Goal: Transaction & Acquisition: Purchase product/service

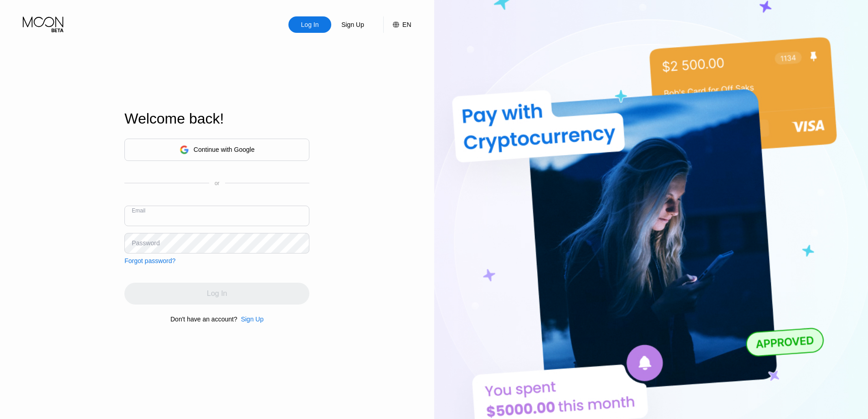
click at [388, 195] on div "Log In Sign Up EN Language Select an item Save Welcome back! Continue with Goog…" at bounding box center [217, 230] width 434 height 461
click at [196, 214] on input "text" at bounding box center [216, 216] width 185 height 21
click at [341, 191] on div "Log In Sign Up EN Language Select an item Save Welcome back! Continue with Goog…" at bounding box center [217, 230] width 434 height 461
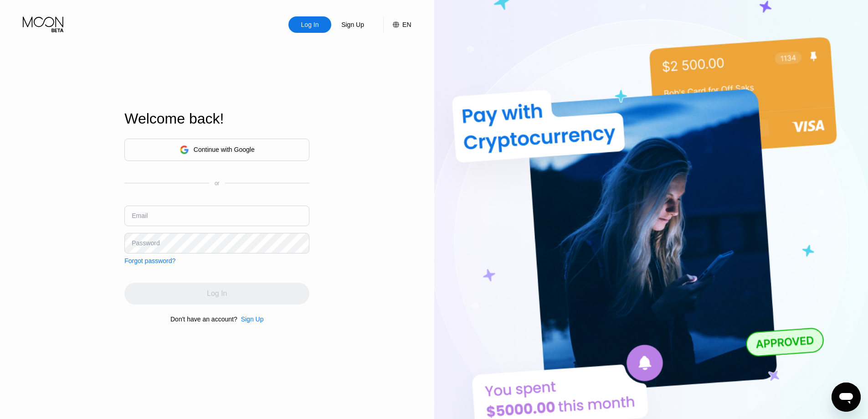
click at [232, 208] on input "text" at bounding box center [216, 216] width 185 height 21
paste input "[EMAIL_ADDRESS][DOMAIN_NAME]"
type input "[EMAIL_ADDRESS][DOMAIN_NAME]"
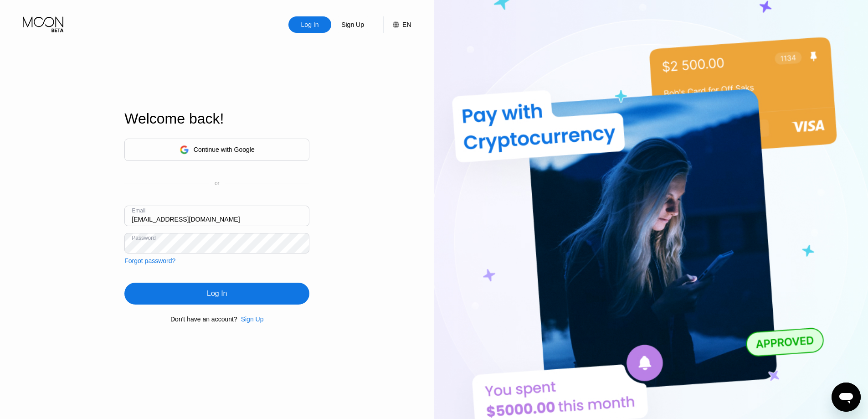
click at [227, 289] on div "Log In" at bounding box center [216, 294] width 185 height 22
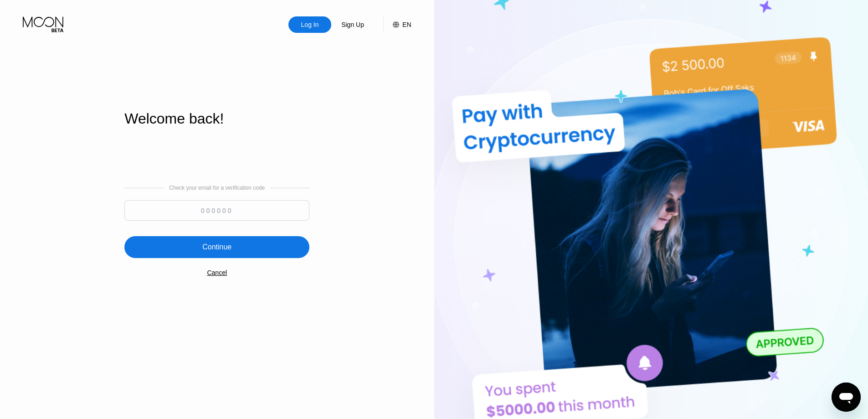
click at [250, 207] on input at bounding box center [216, 210] width 185 height 21
click at [187, 207] on input at bounding box center [216, 210] width 185 height 21
paste input "210013"
type input "210013"
click at [237, 248] on div "Continue" at bounding box center [216, 247] width 185 height 22
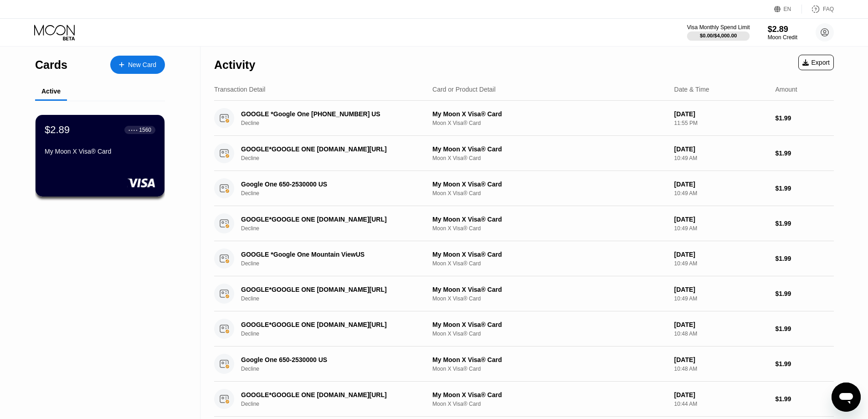
click at [730, 36] on div "$0.00 / $4,000.00" at bounding box center [718, 35] width 37 height 5
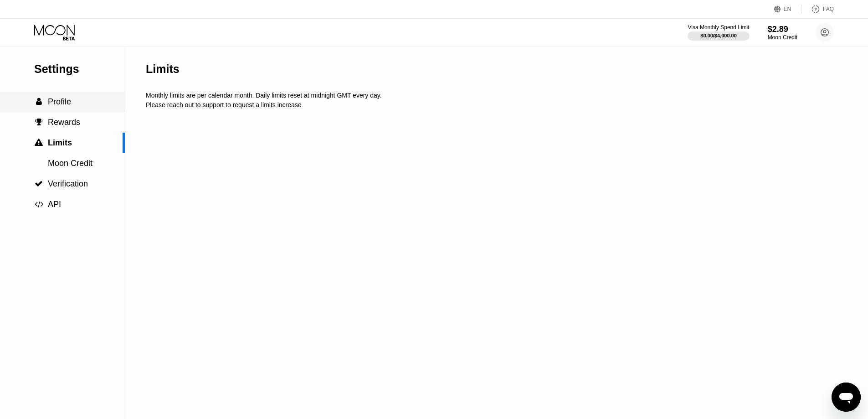
click at [88, 100] on div " Profile" at bounding box center [62, 102] width 125 height 10
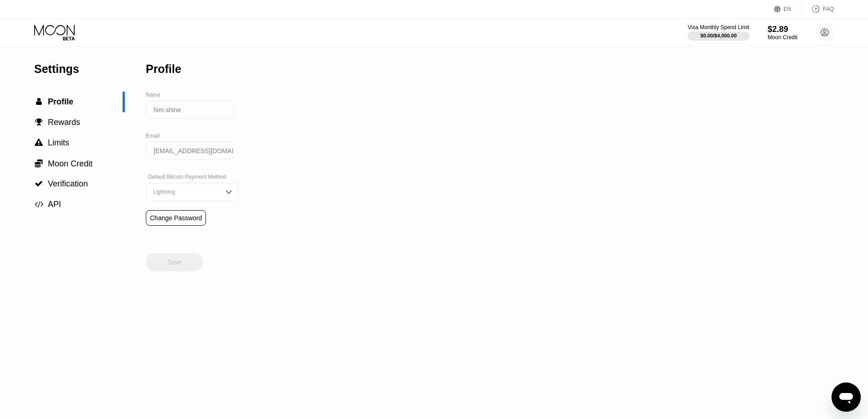
click at [783, 38] on div "Moon Credit" at bounding box center [783, 37] width 30 height 6
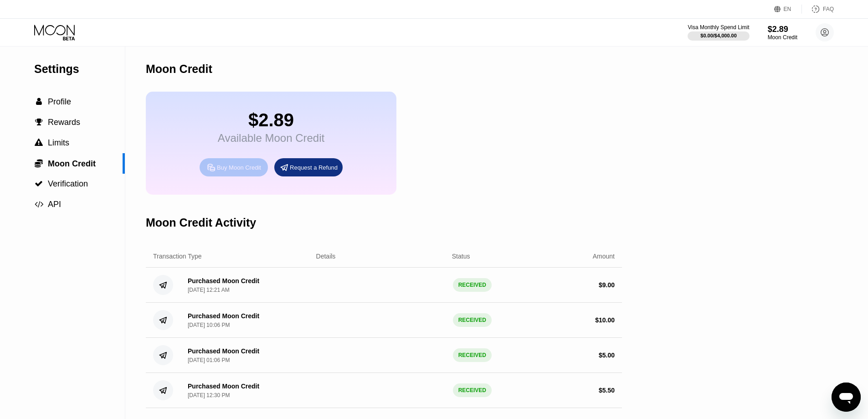
click at [226, 171] on div "Buy Moon Credit" at bounding box center [239, 168] width 44 height 8
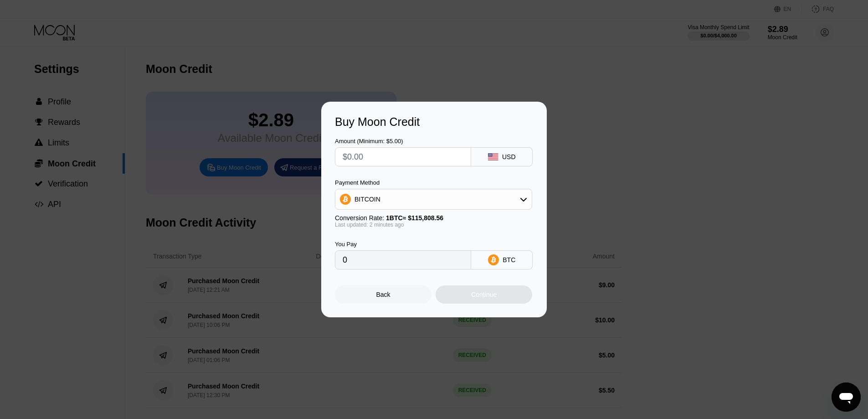
click at [440, 195] on div "BITCOIN" at bounding box center [434, 199] width 196 height 18
click at [404, 223] on div "BITCOIN" at bounding box center [439, 224] width 172 height 7
click at [429, 264] on input "0" at bounding box center [403, 260] width 121 height 18
click at [400, 263] on input "0" at bounding box center [403, 260] width 121 height 18
drag, startPoint x: 384, startPoint y: 263, endPoint x: 313, endPoint y: 264, distance: 70.7
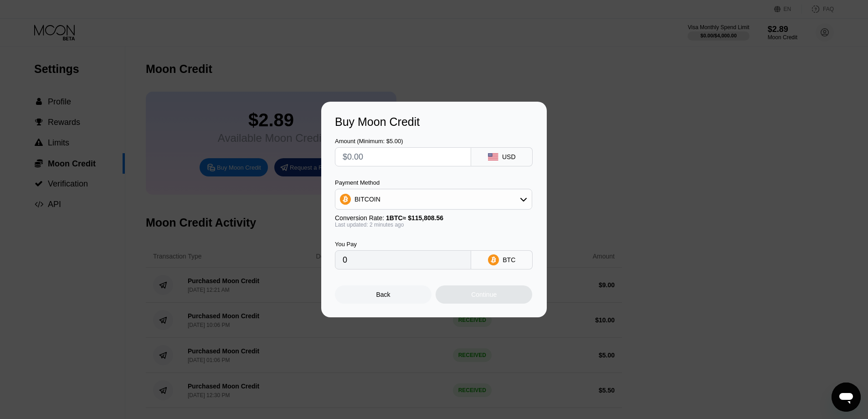
click at [313, 264] on div "Buy Moon Credit Amount (Minimum: $5.00) USD Payment Method BITCOIN Conversion R…" at bounding box center [434, 210] width 868 height 216
click at [377, 256] on input "0" at bounding box center [403, 260] width 121 height 18
click at [376, 269] on input "0" at bounding box center [403, 260] width 121 height 18
click at [371, 160] on input "text" at bounding box center [403, 157] width 121 height 18
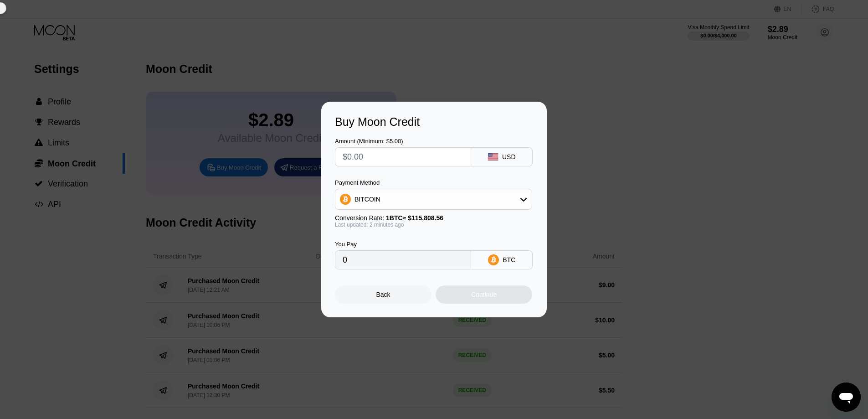
click at [371, 160] on input "text" at bounding box center [403, 157] width 121 height 18
type input "$10"
type input "0.00008635"
type input "$10"
click at [489, 296] on div "Continue" at bounding box center [484, 294] width 26 height 7
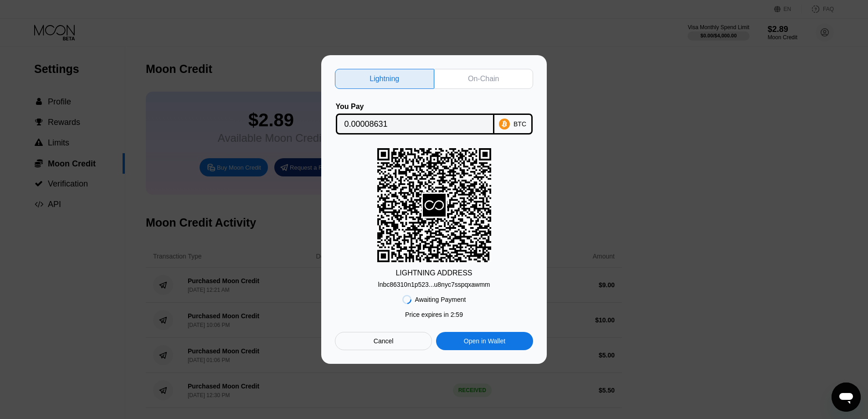
click at [468, 86] on div "Lightning On-Chain You Pay 0.00008631 BTC LIGHTNING ADDRESS lnbc86310n1p523...u…" at bounding box center [434, 209] width 198 height 281
click at [460, 77] on div "On-Chain" at bounding box center [483, 79] width 99 height 20
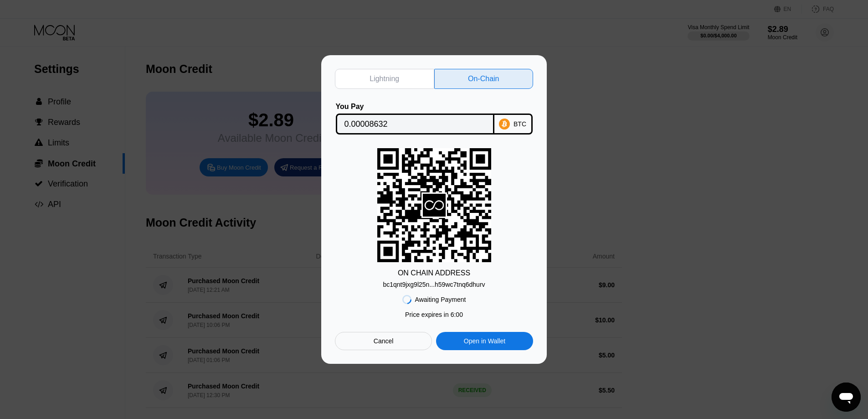
click at [370, 76] on div "Lightning" at bounding box center [385, 78] width 30 height 9
type input "0.00008631"
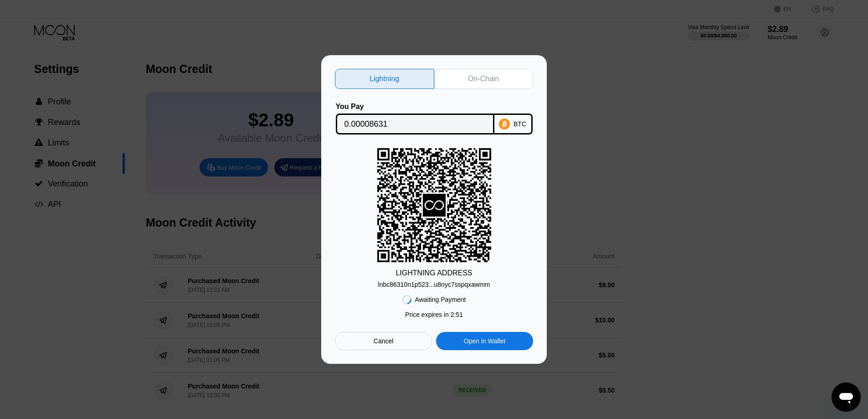
click at [519, 237] on div "LIGHTNING ADDRESS lnbc86310n1p523...u8nyc7sspqxawmm" at bounding box center [434, 218] width 198 height 140
click at [375, 341] on div "Cancel" at bounding box center [384, 341] width 20 height 8
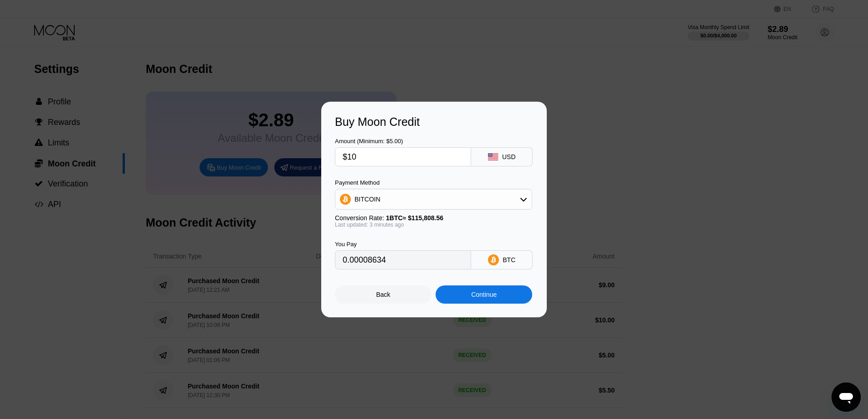
click at [421, 221] on span "1 BTC ≈ $115,808.56" at bounding box center [414, 217] width 57 height 7
click at [395, 221] on span "1 BTC ≈ $115,808.56" at bounding box center [414, 217] width 57 height 7
drag, startPoint x: 410, startPoint y: 218, endPoint x: 454, endPoint y: 215, distance: 43.4
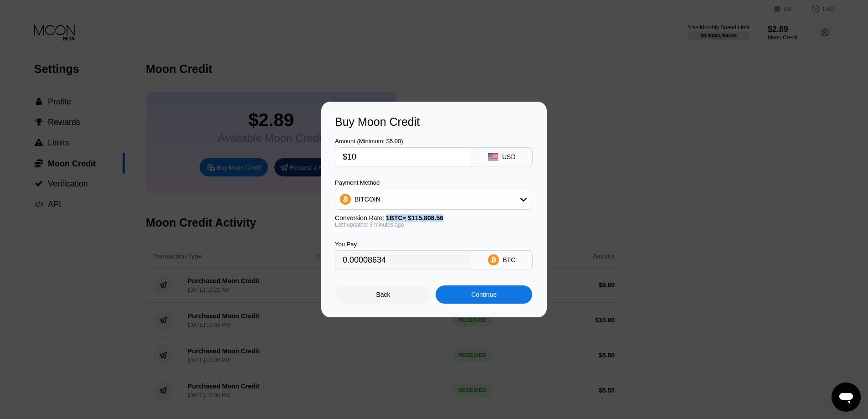
click at [454, 215] on div "Conversion Rate: 1 BTC ≈ $115,808.56" at bounding box center [433, 217] width 197 height 7
type input "0.00008638"
